Goal: Check status: Check status

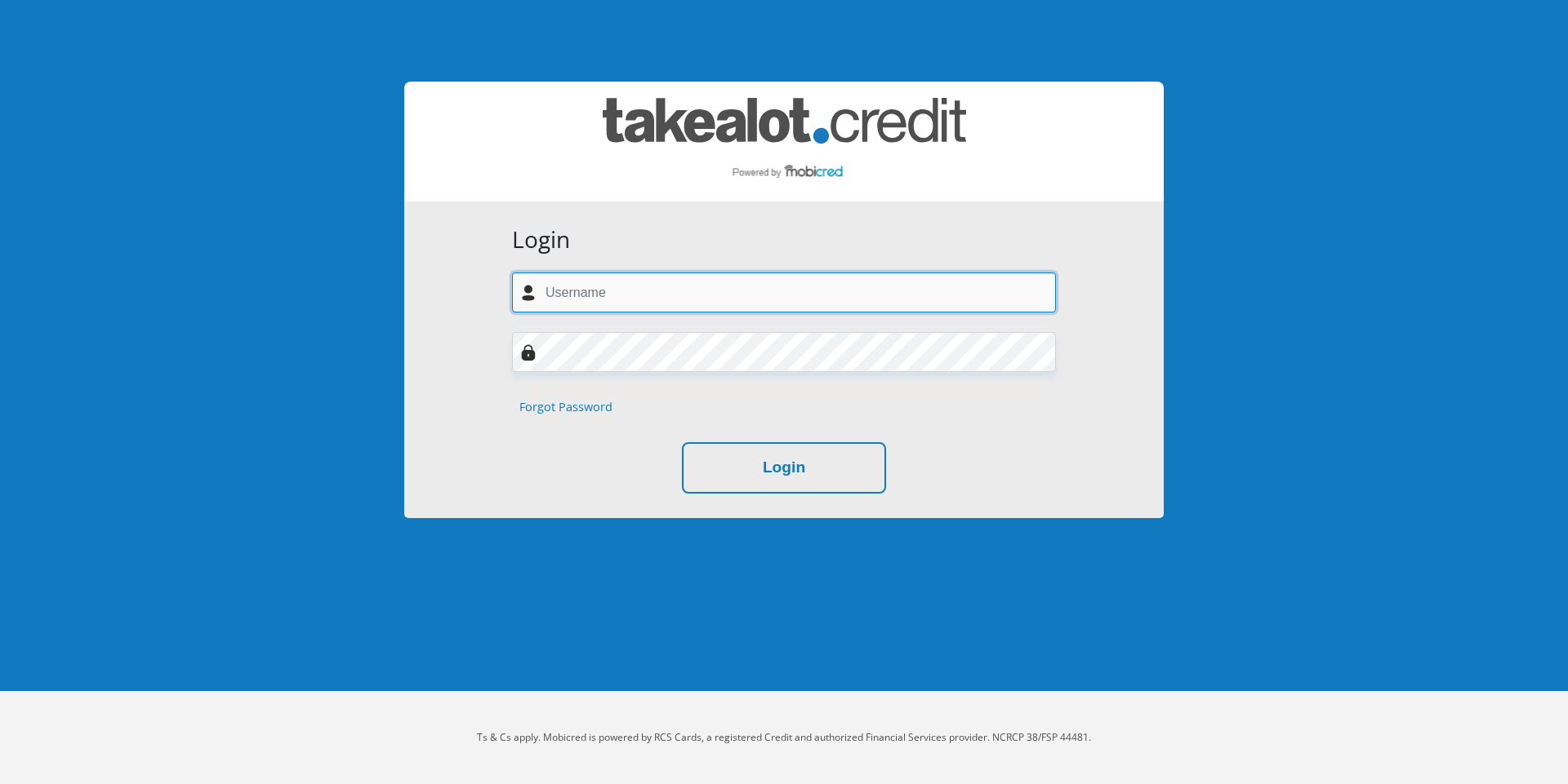
click at [598, 277] on input "text" at bounding box center [784, 292] width 544 height 40
type input "[EMAIL_ADDRESS][DOMAIN_NAME]"
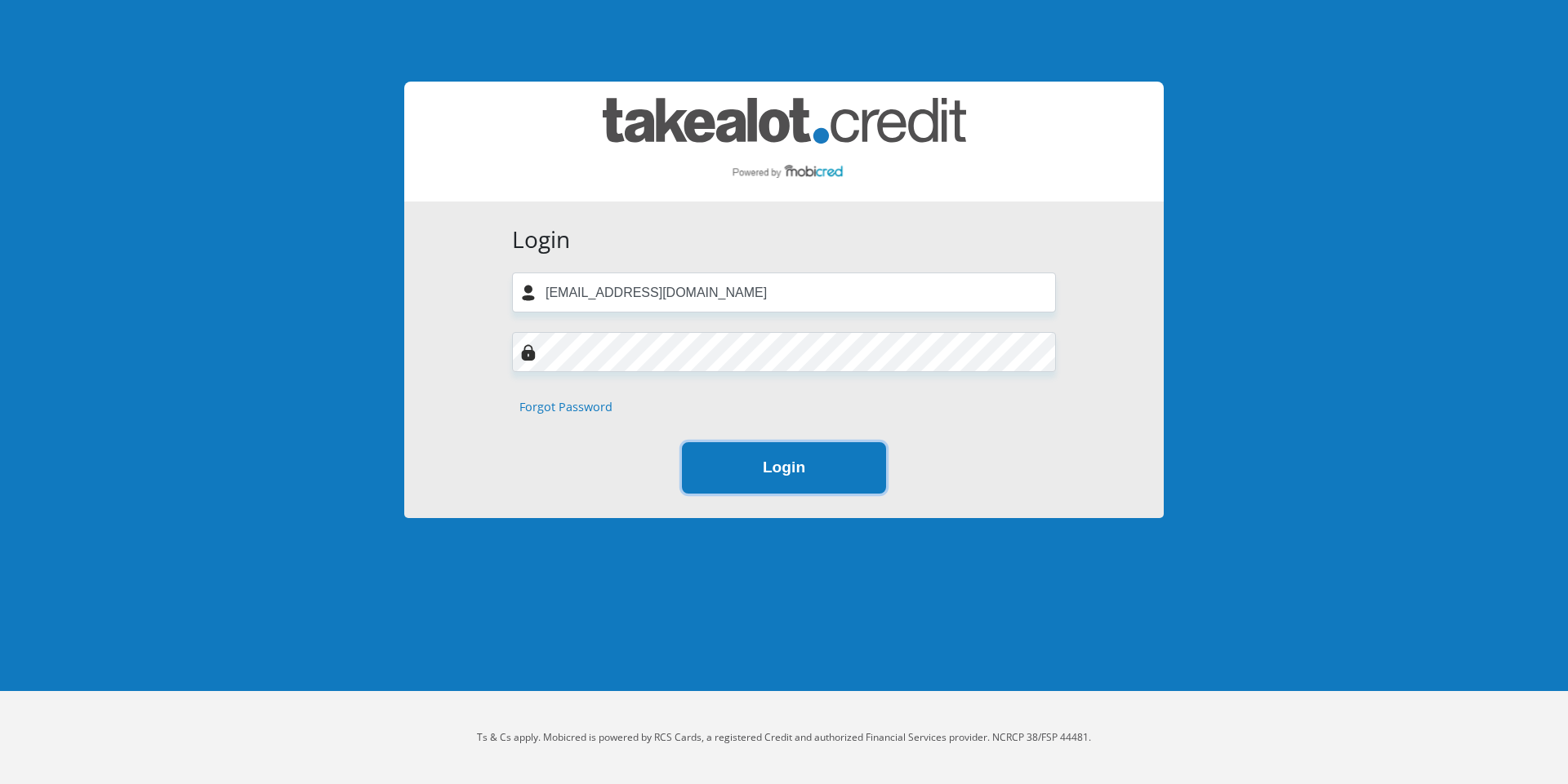
click at [752, 465] on button "Login" at bounding box center [784, 468] width 204 height 52
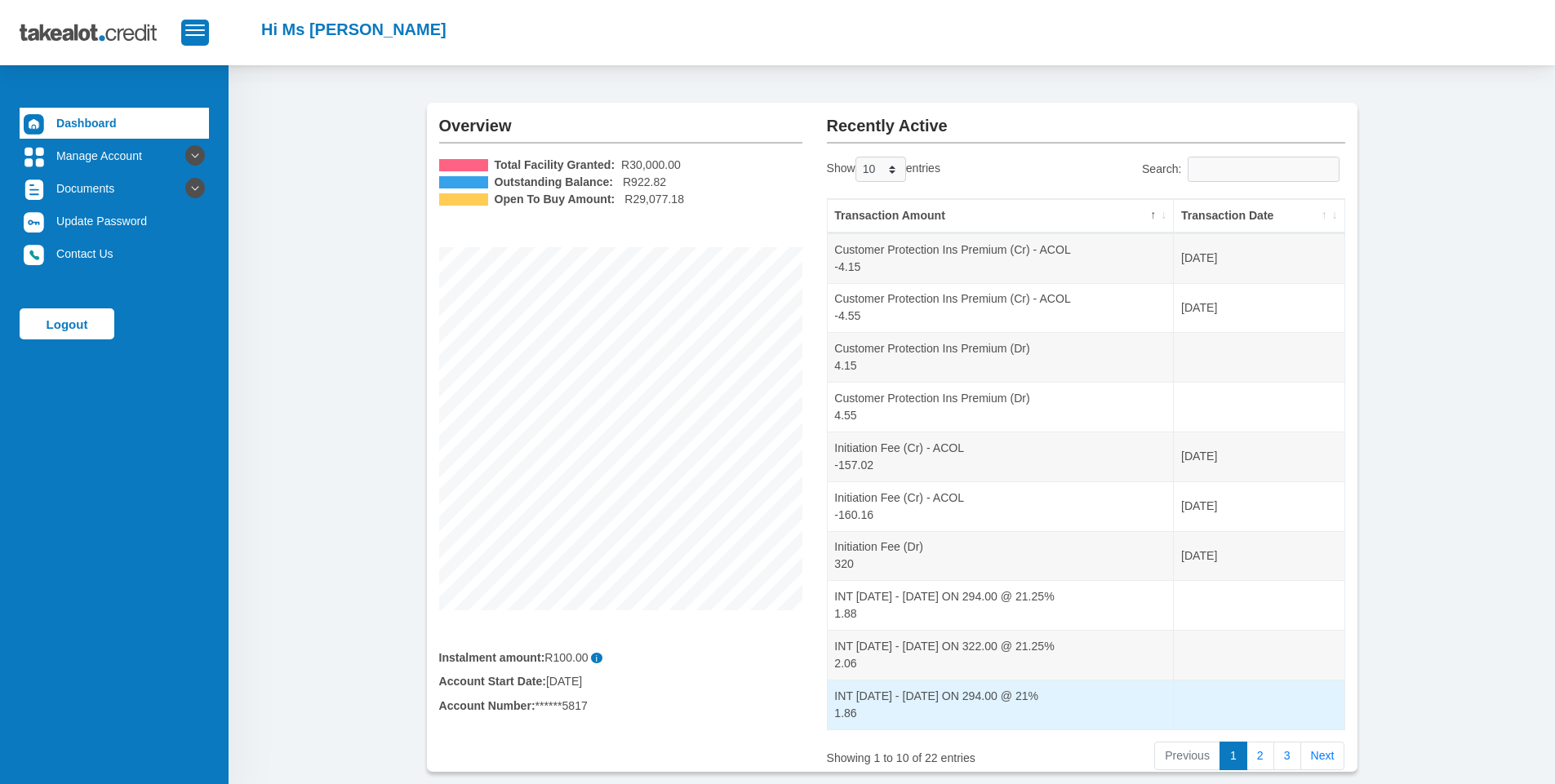
scroll to position [137, 0]
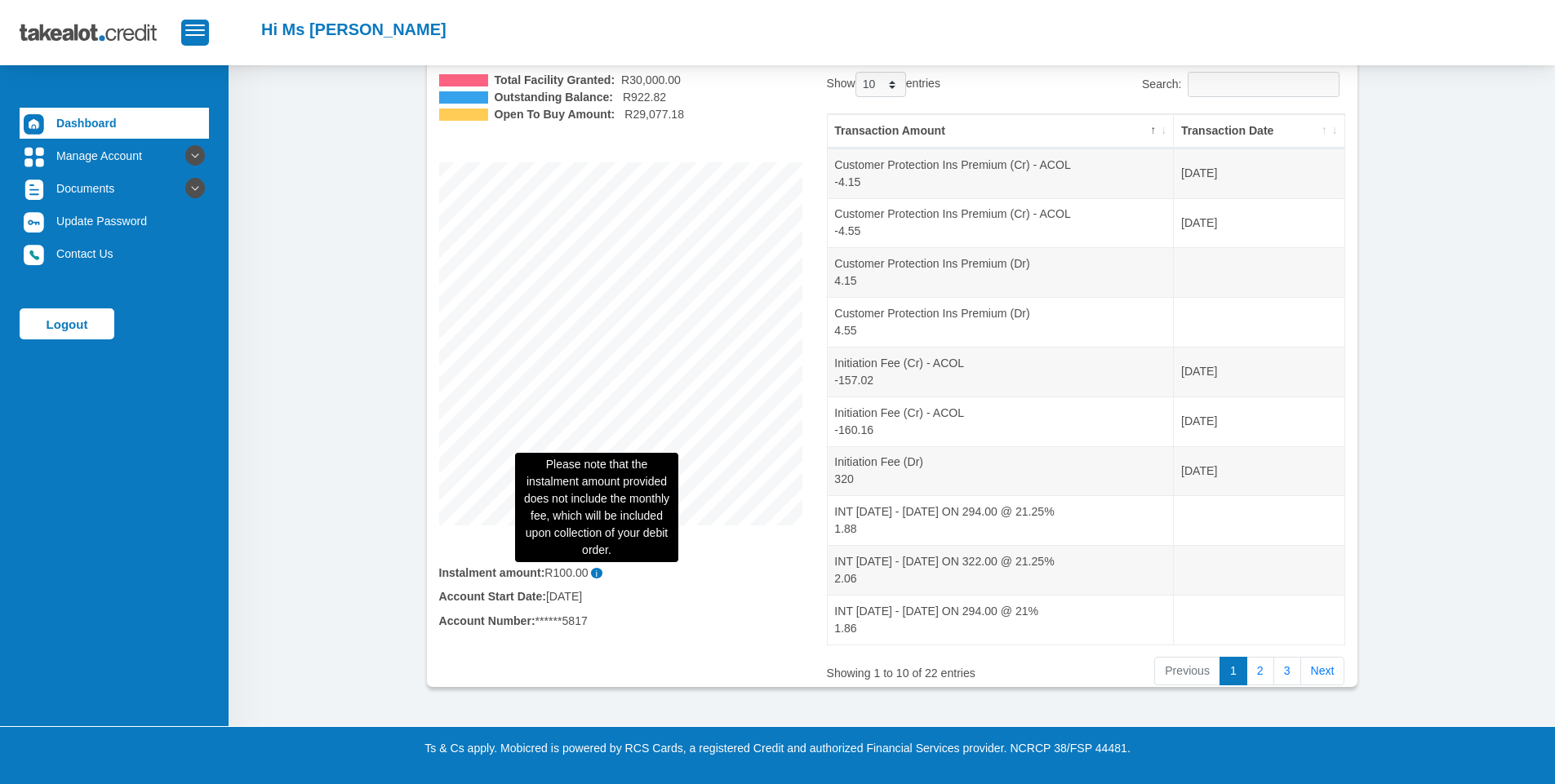
click at [599, 575] on span "i" at bounding box center [597, 573] width 13 height 11
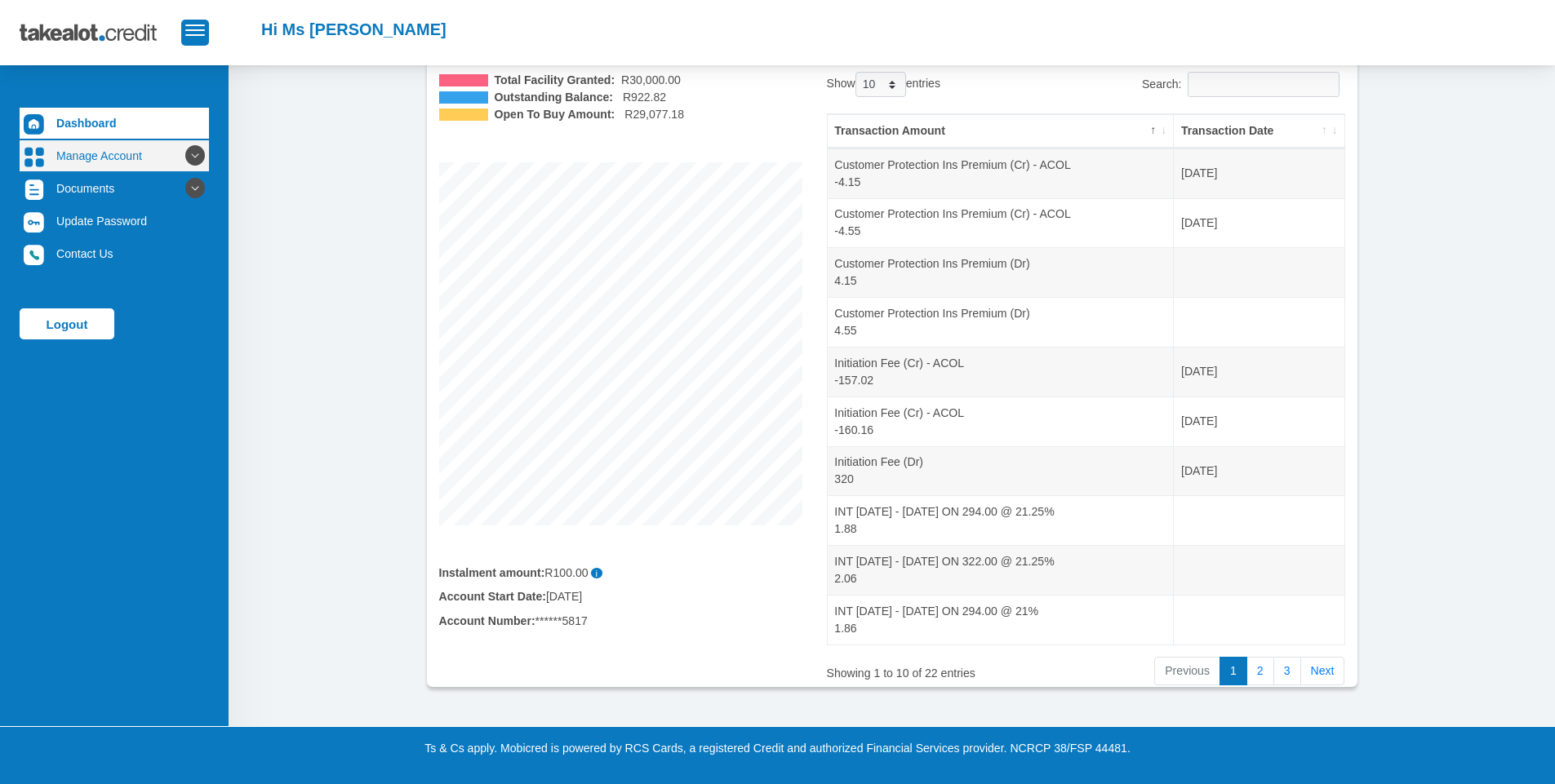
click at [181, 157] on icon at bounding box center [195, 156] width 28 height 28
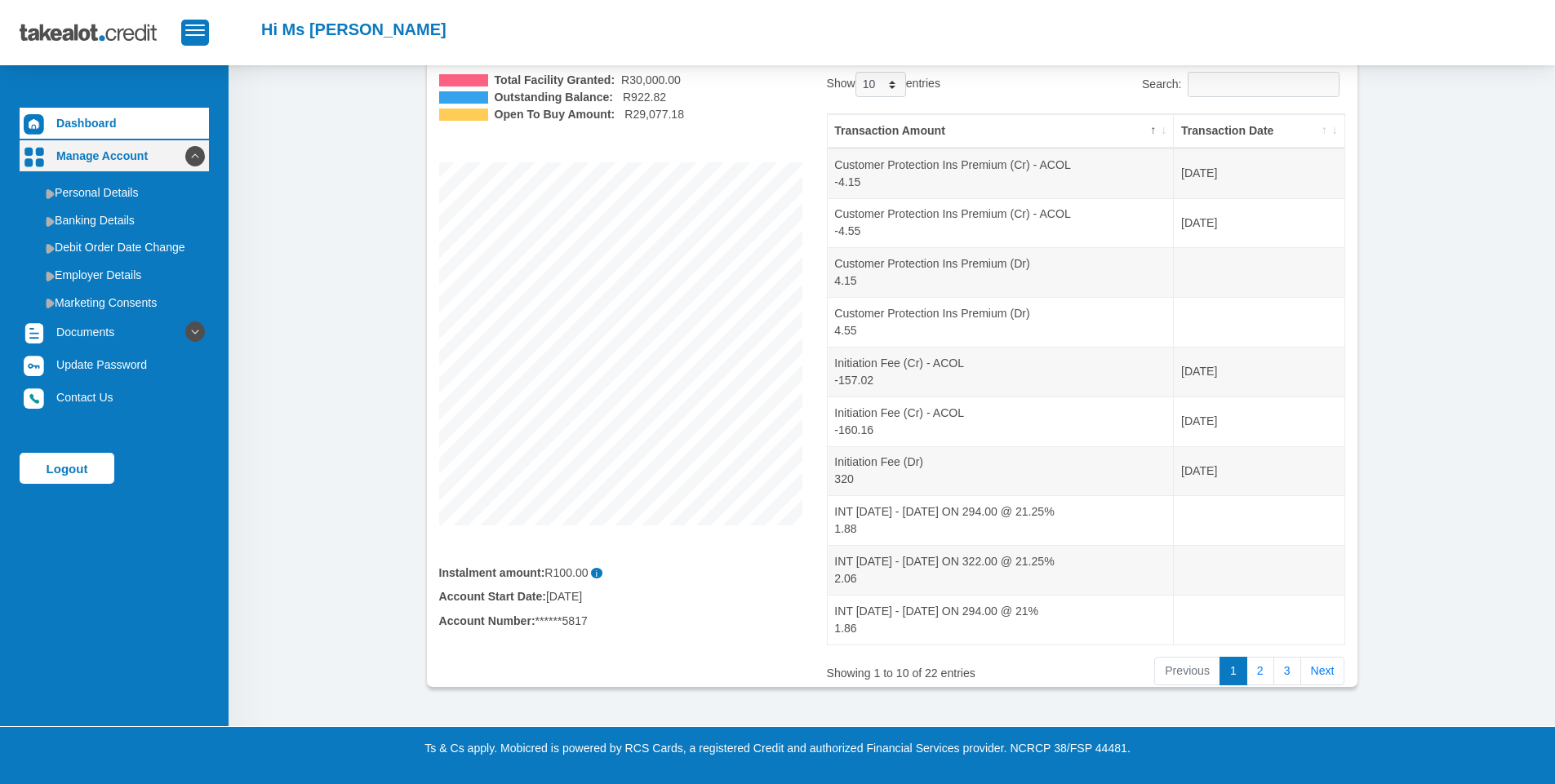
click at [181, 155] on icon at bounding box center [195, 156] width 28 height 28
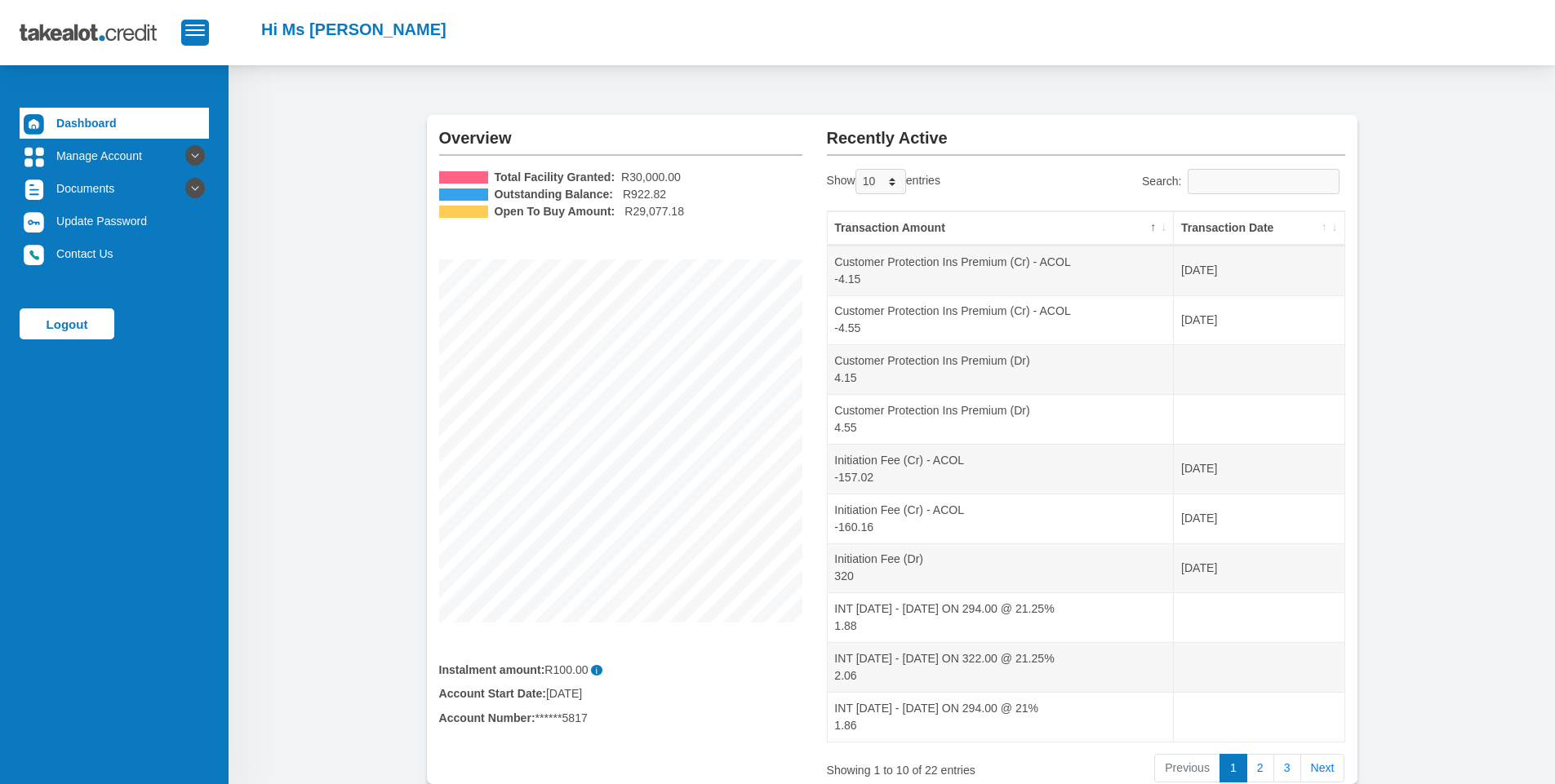
scroll to position [0, 0]
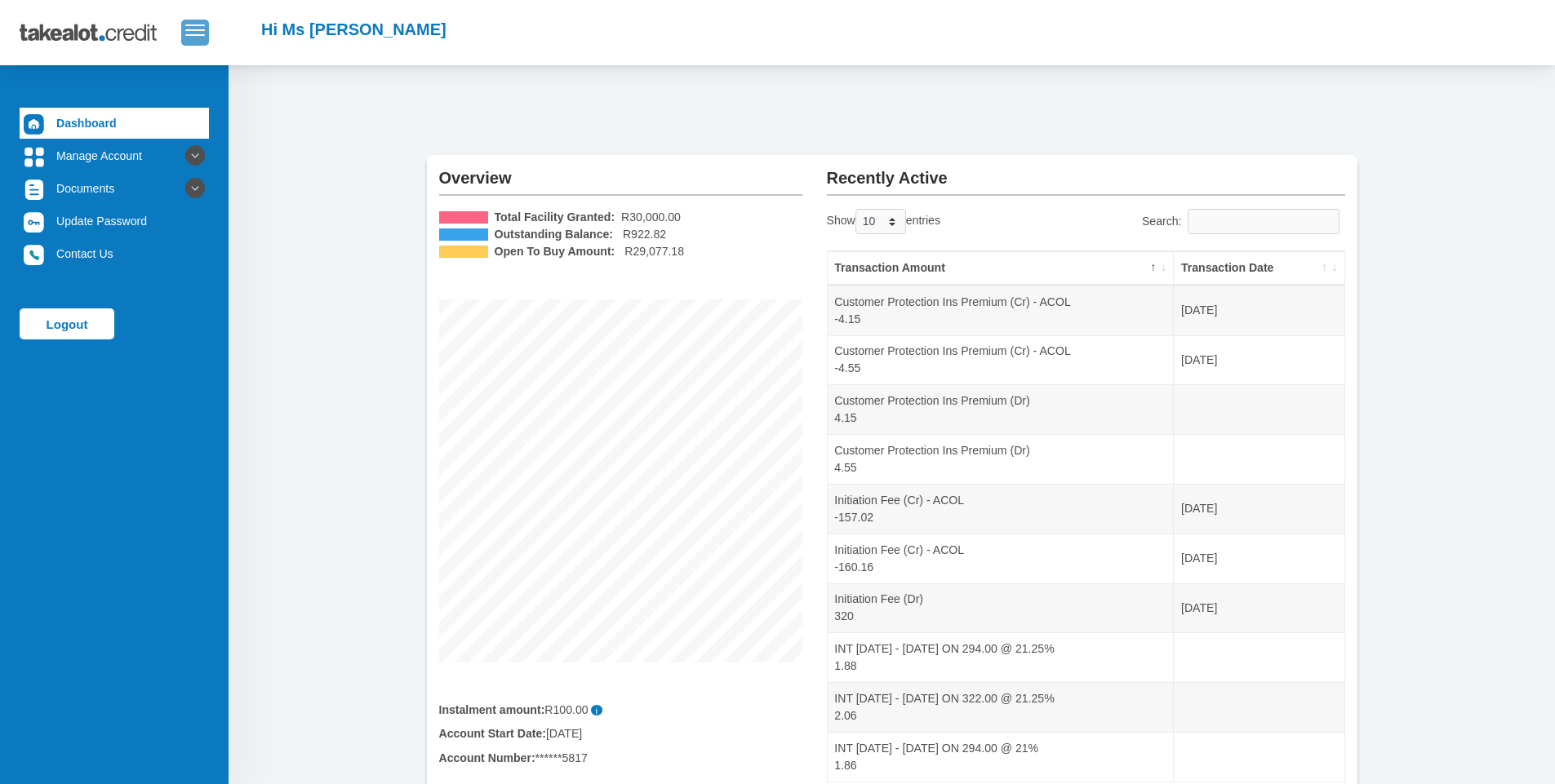
click at [190, 39] on button "button" at bounding box center [195, 32] width 28 height 25
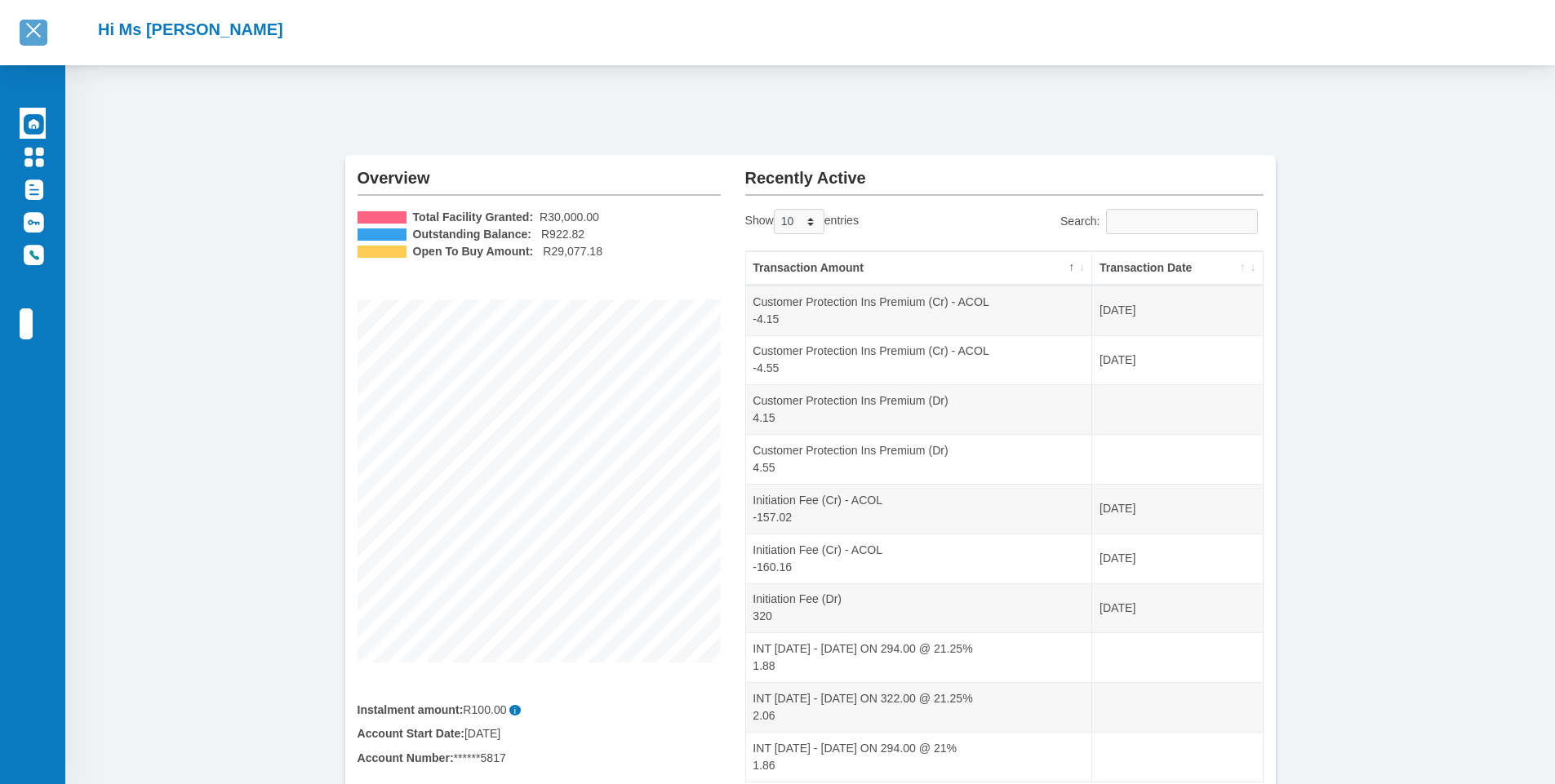
click at [36, 22] on button "button" at bounding box center [33, 32] width 28 height 25
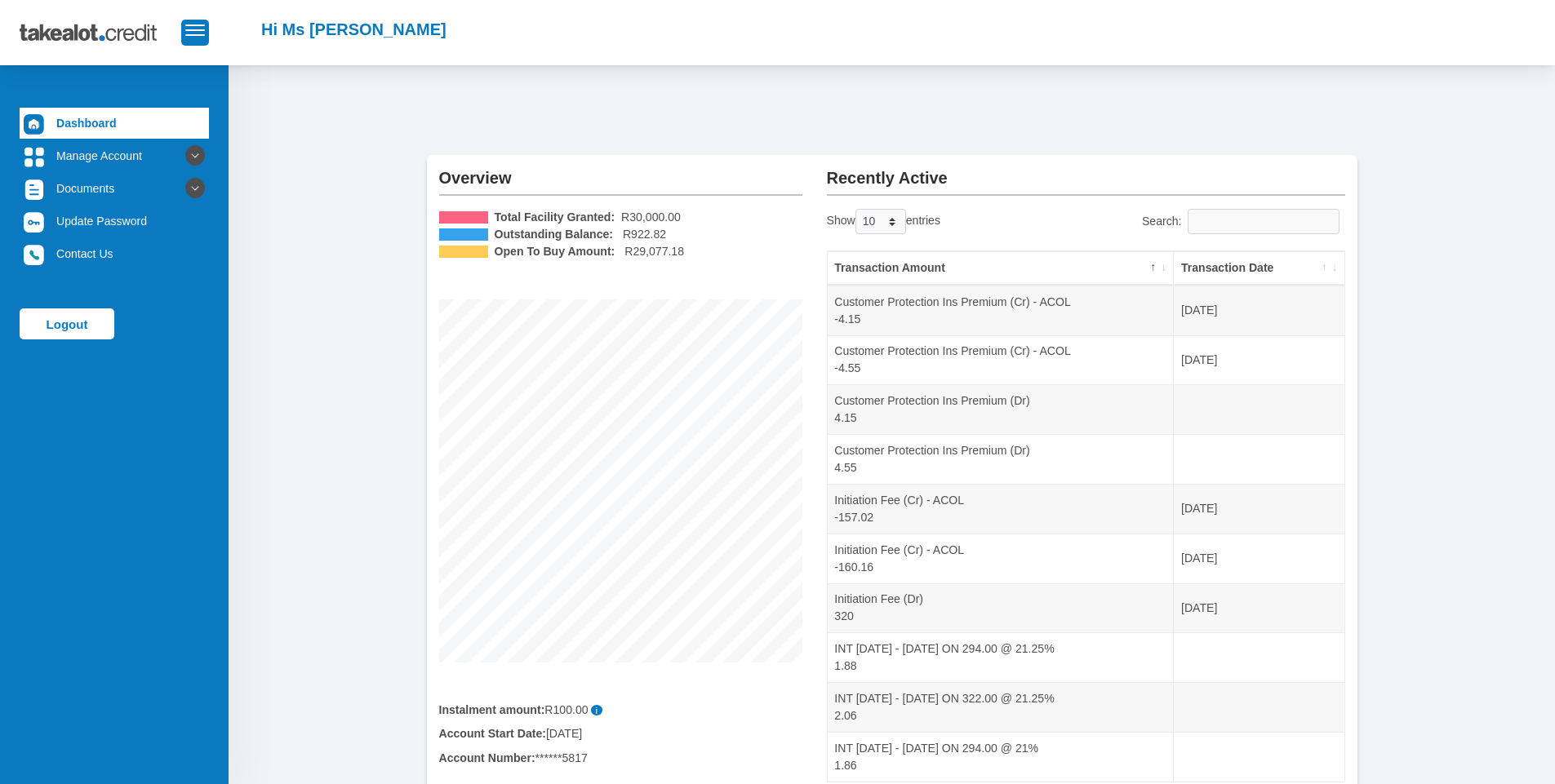
click at [550, 754] on div "Account Number: ******5817" at bounding box center [620, 759] width 363 height 18
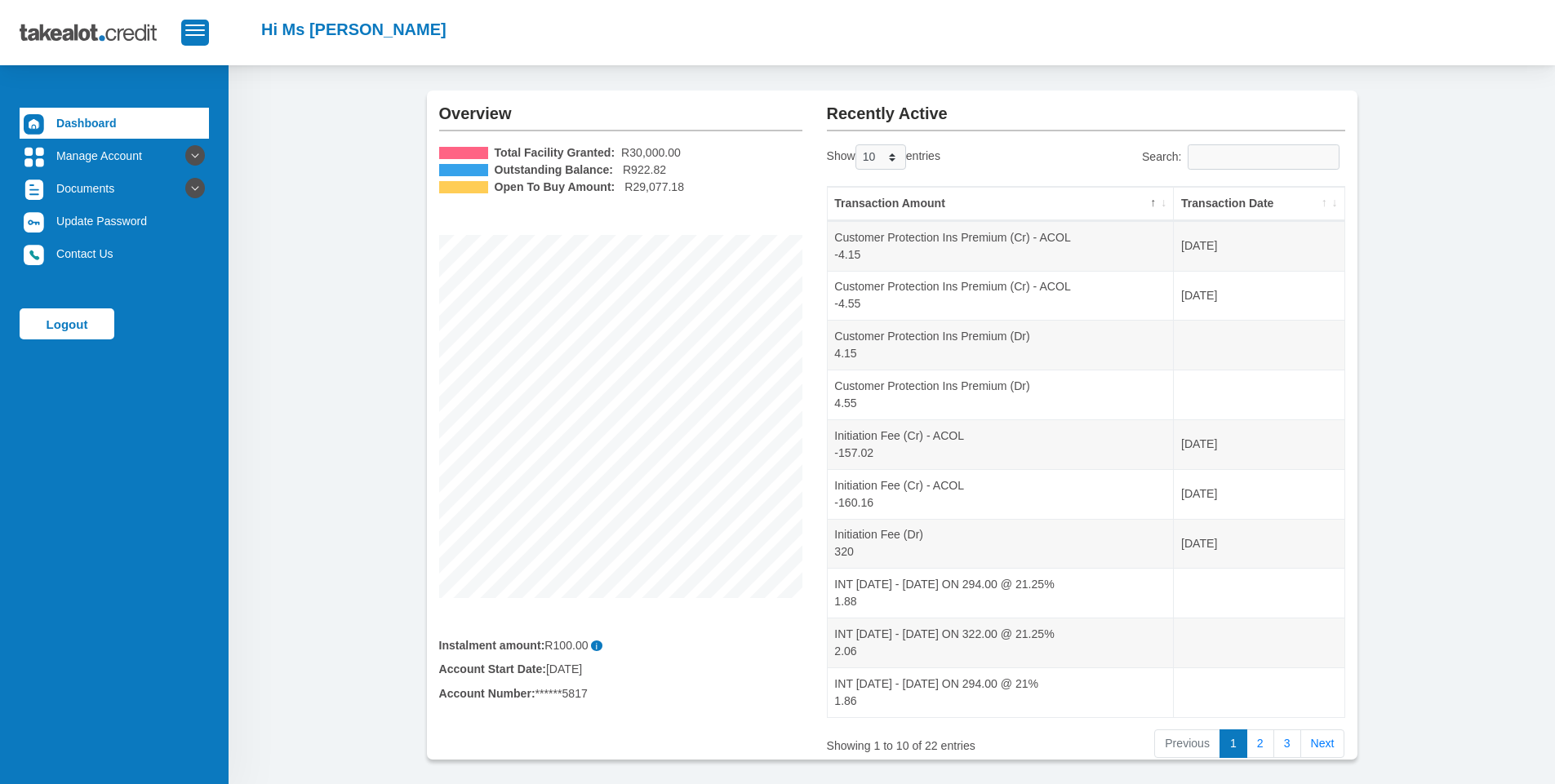
scroll to position [137, 0]
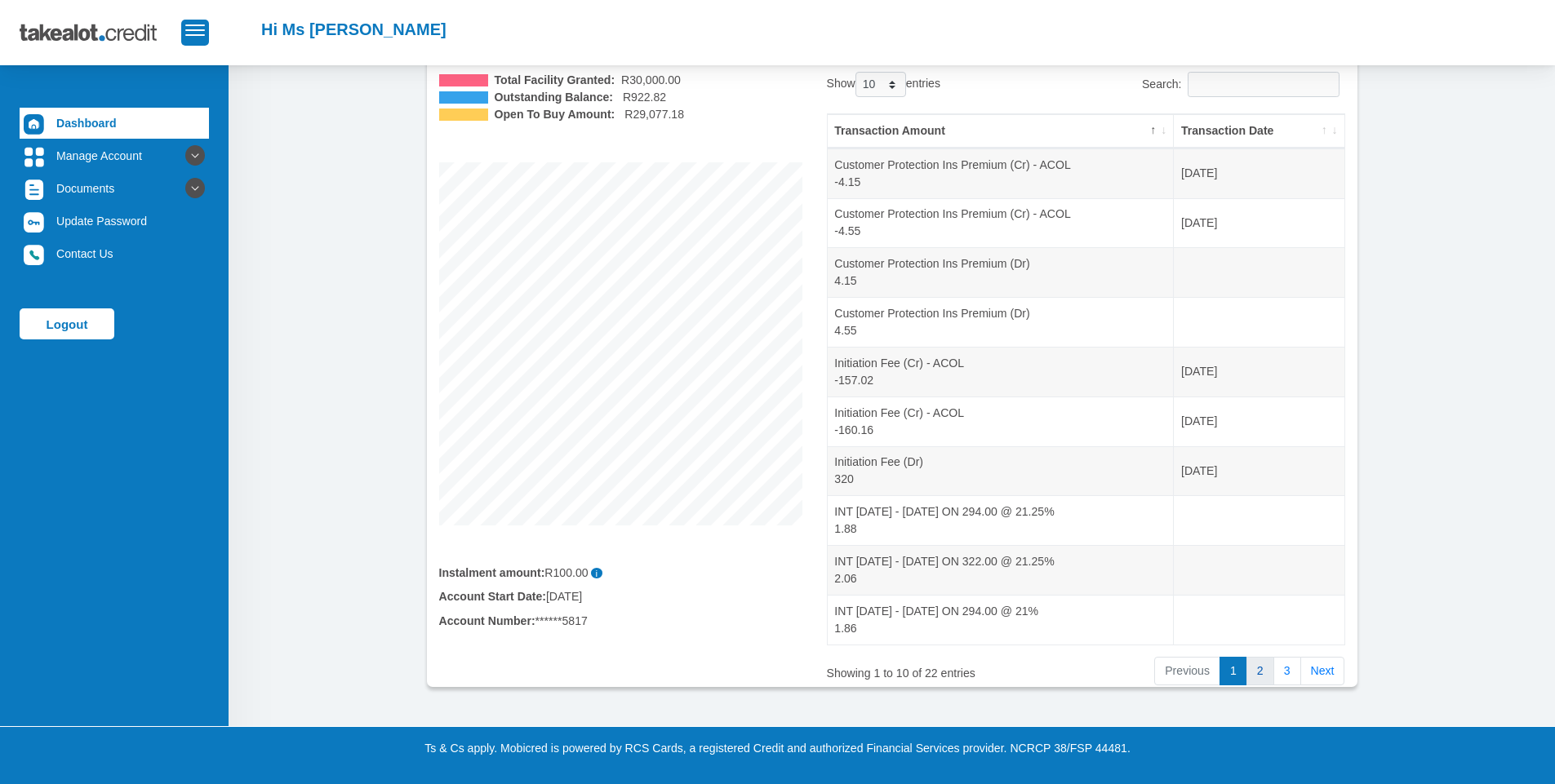
click at [1255, 666] on link "2" at bounding box center [1260, 671] width 28 height 29
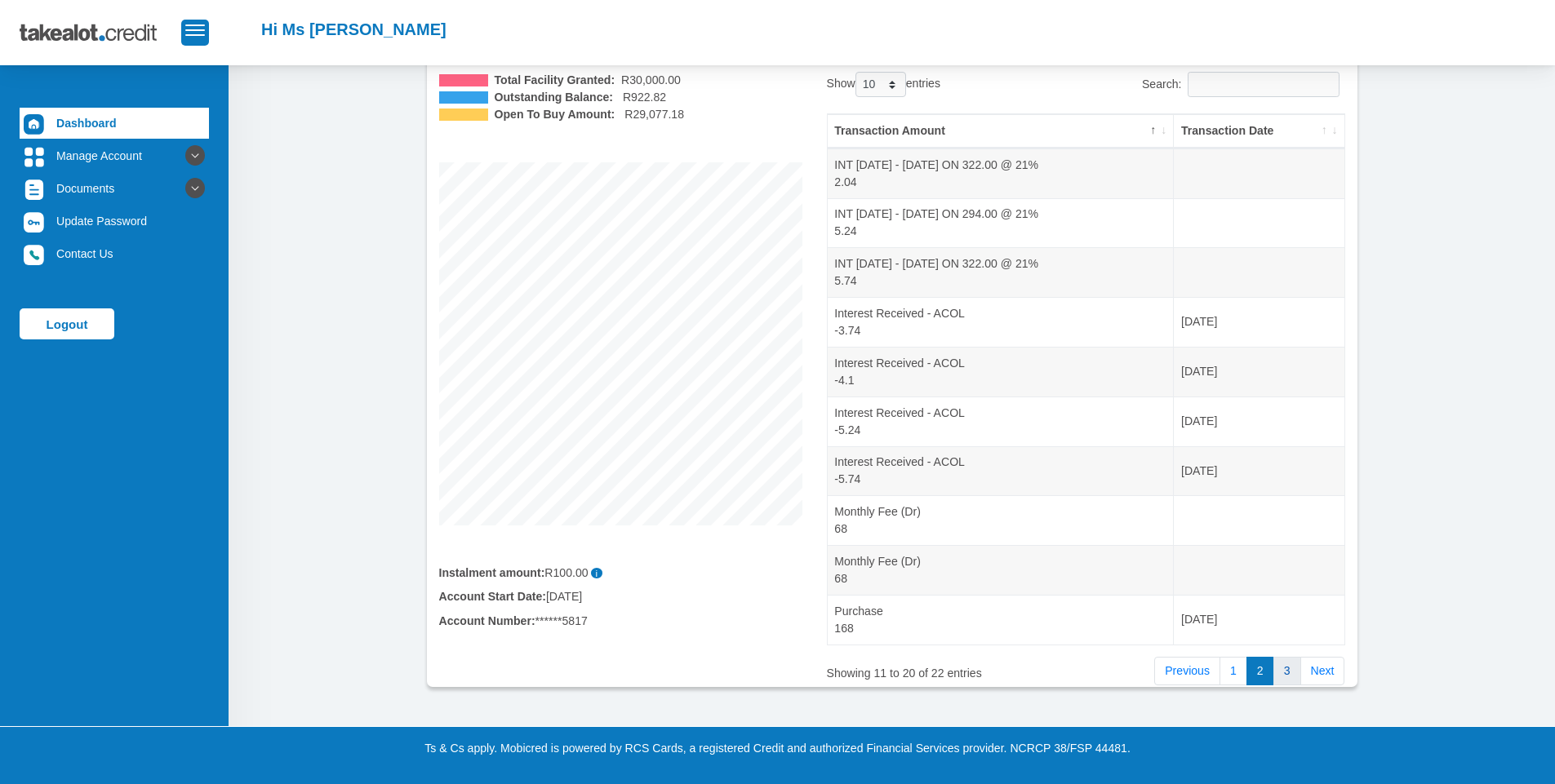
click at [1282, 670] on link "3" at bounding box center [1287, 671] width 28 height 29
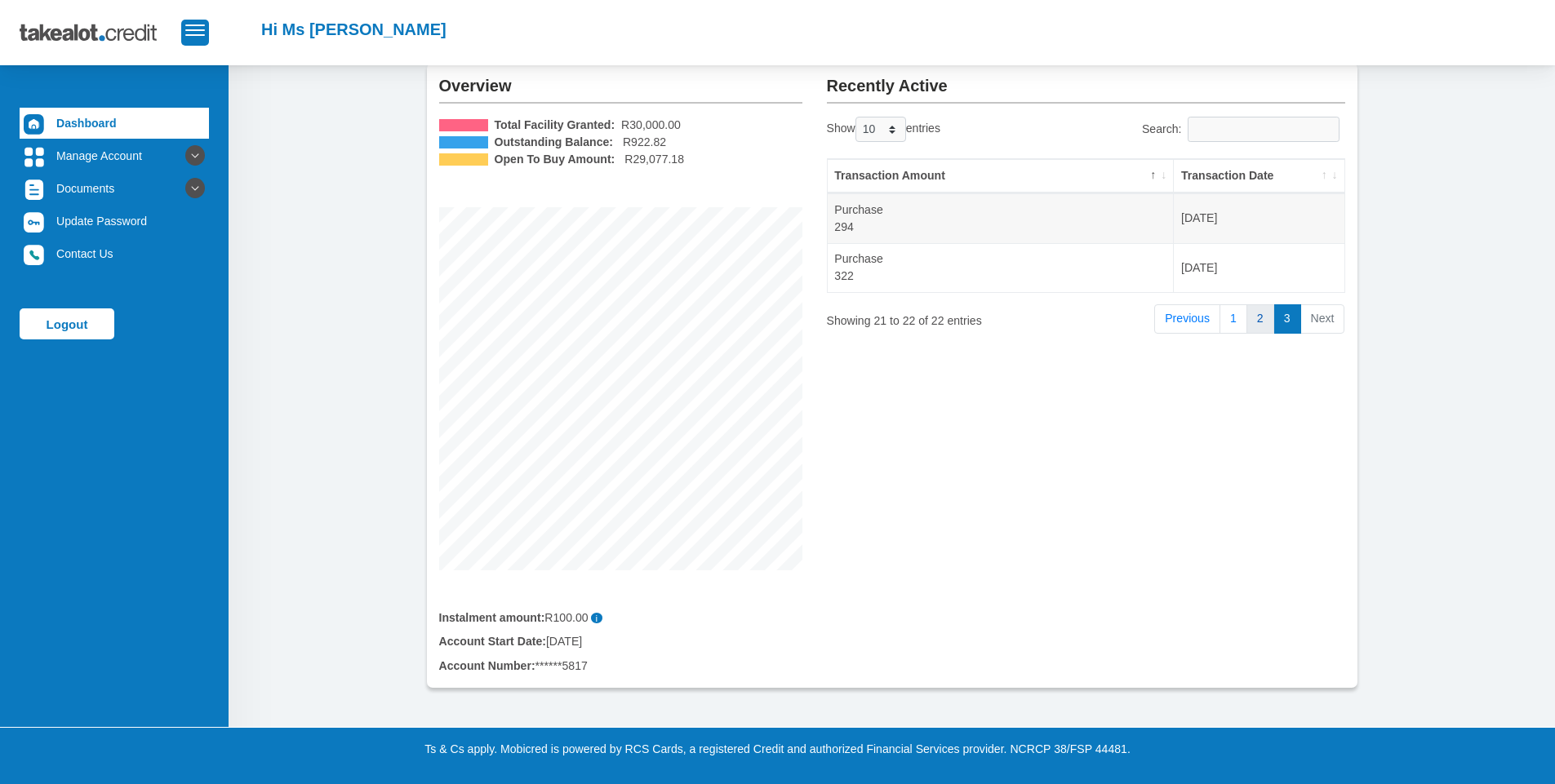
click at [1255, 322] on link "2" at bounding box center [1260, 319] width 28 height 29
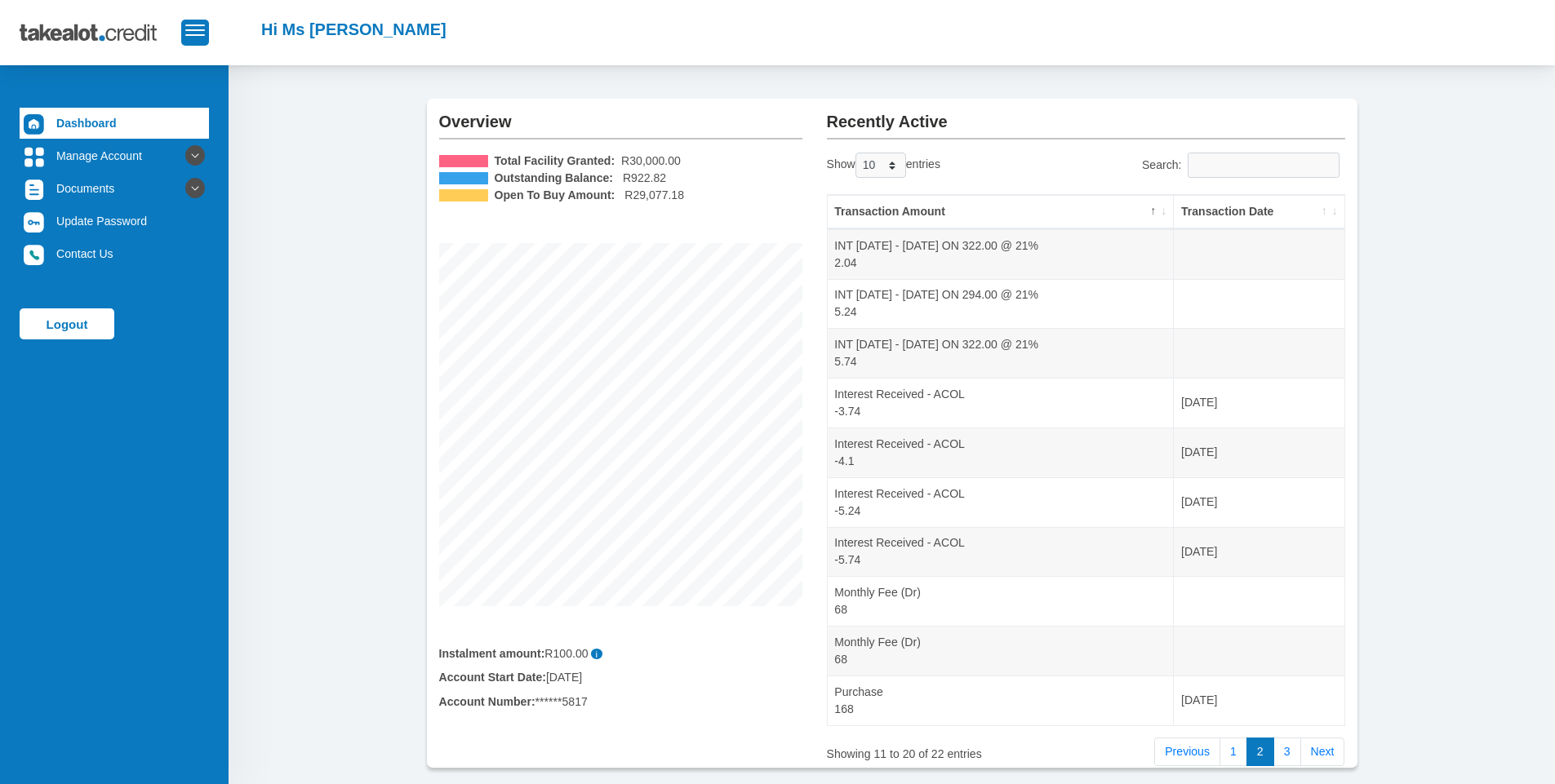
scroll to position [0, 0]
